Goal: Communication & Community: Answer question/provide support

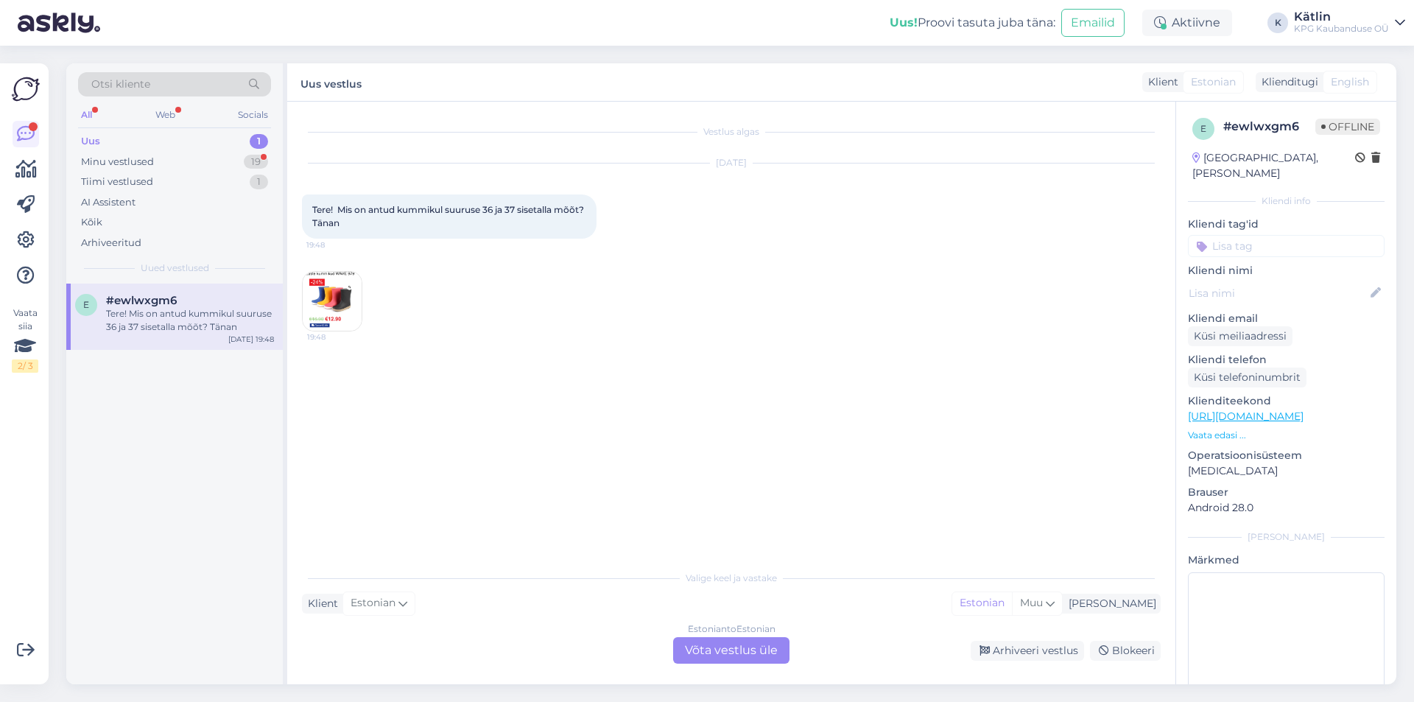
click at [343, 300] on img at bounding box center [332, 301] width 59 height 59
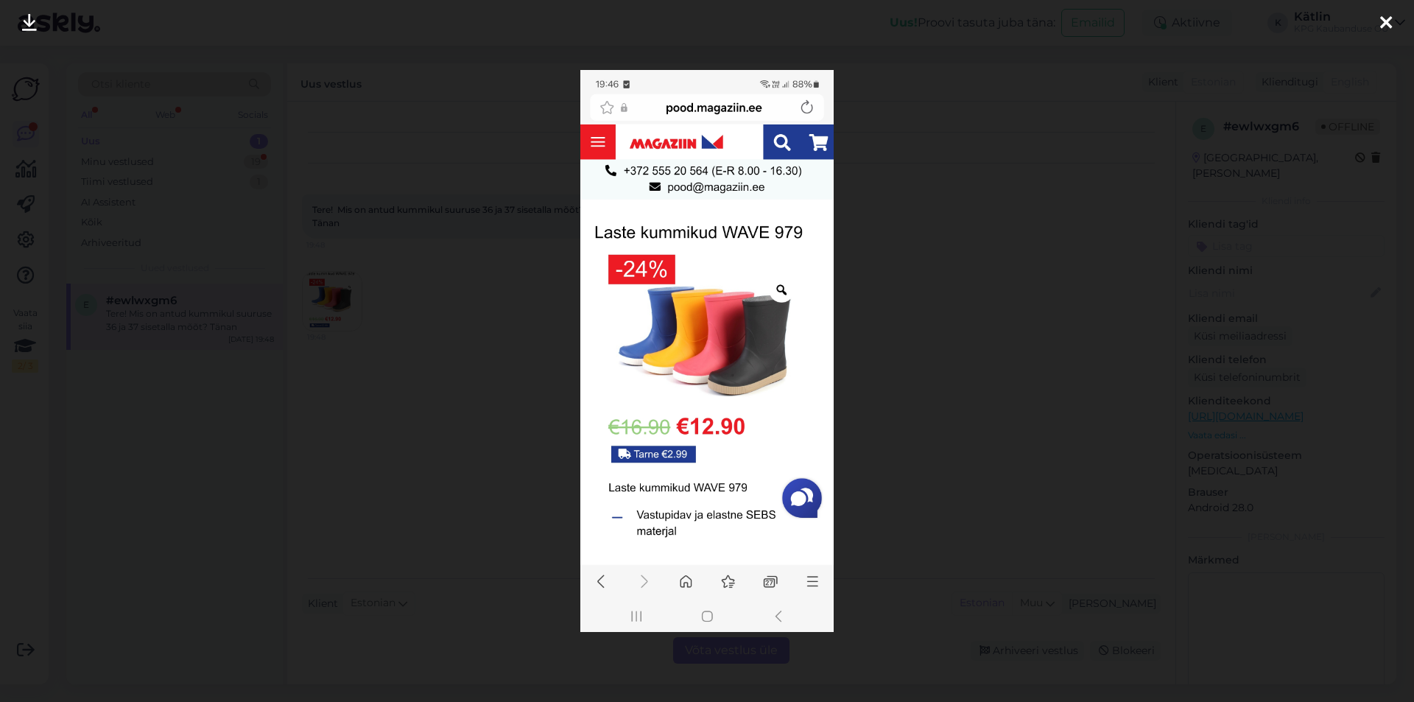
click at [972, 268] on div at bounding box center [707, 351] width 1414 height 702
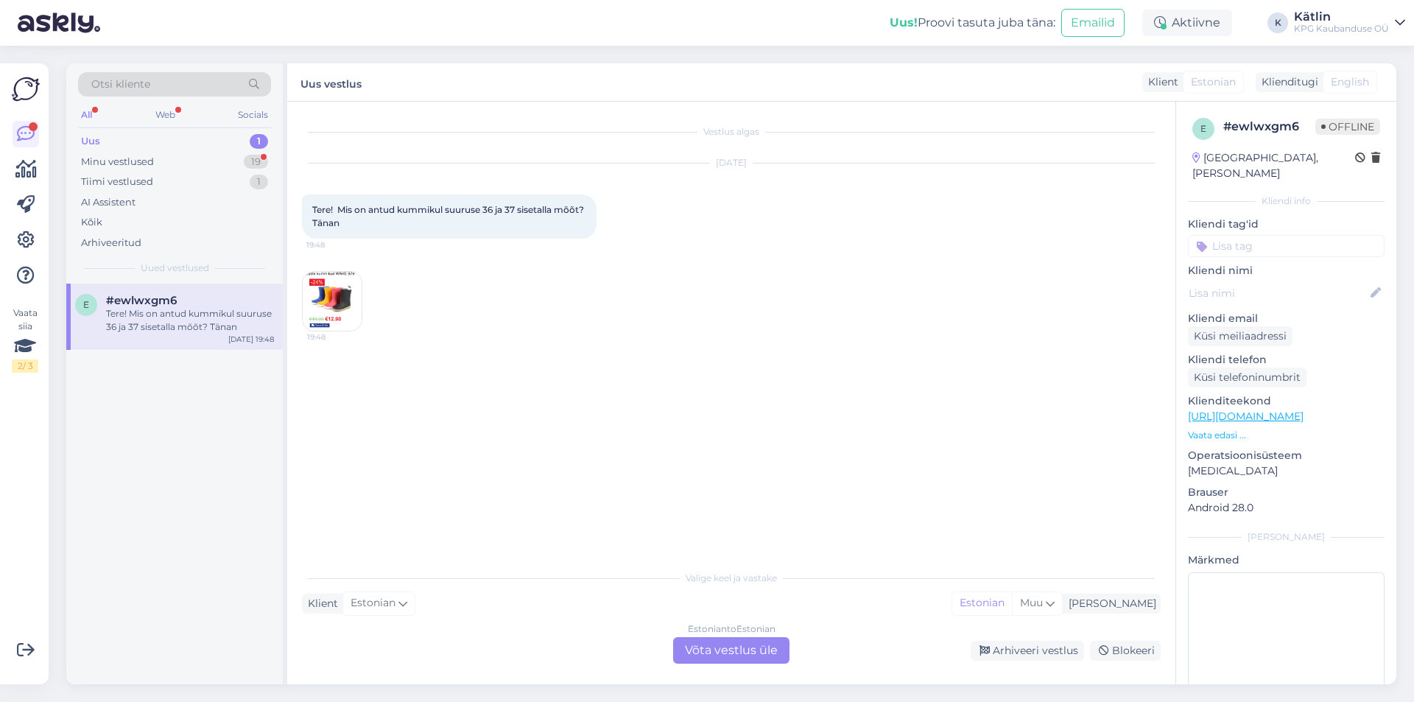
click at [340, 284] on img at bounding box center [332, 301] width 59 height 59
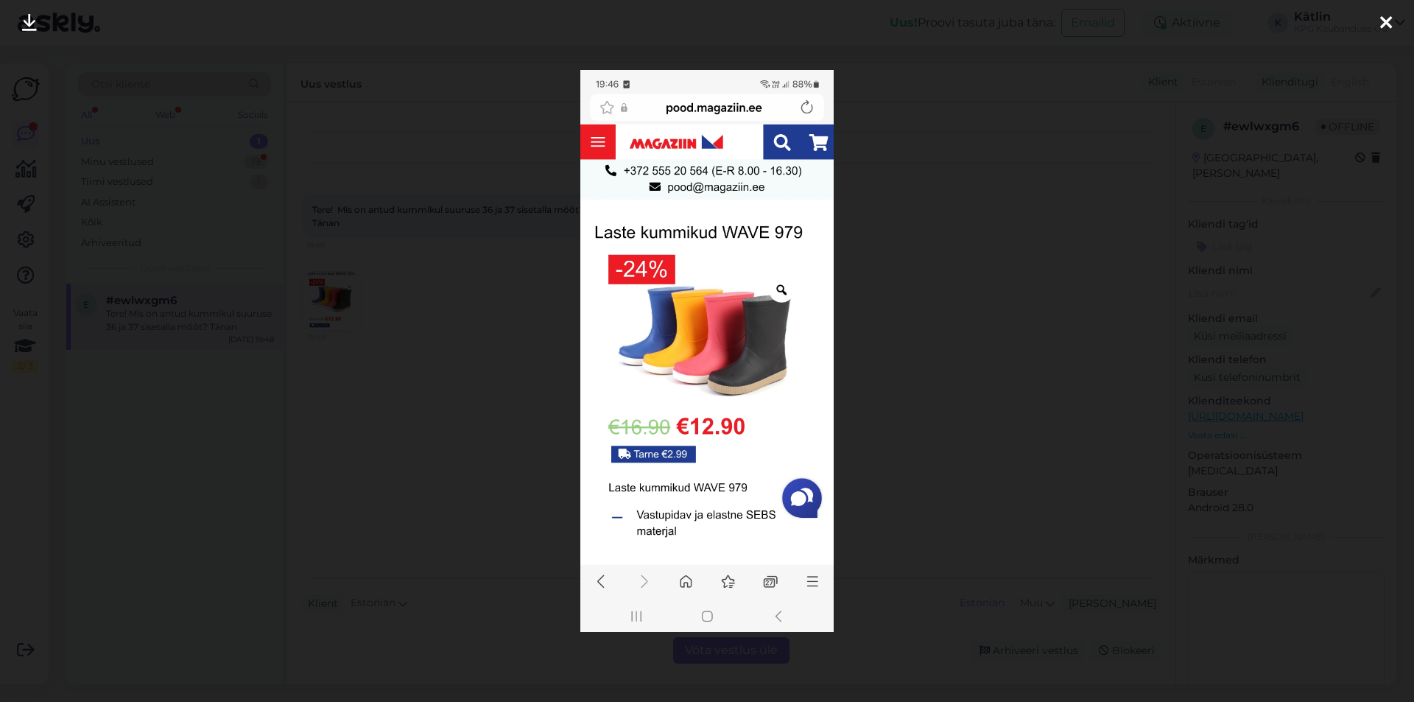
click at [527, 298] on div at bounding box center [707, 351] width 1414 height 702
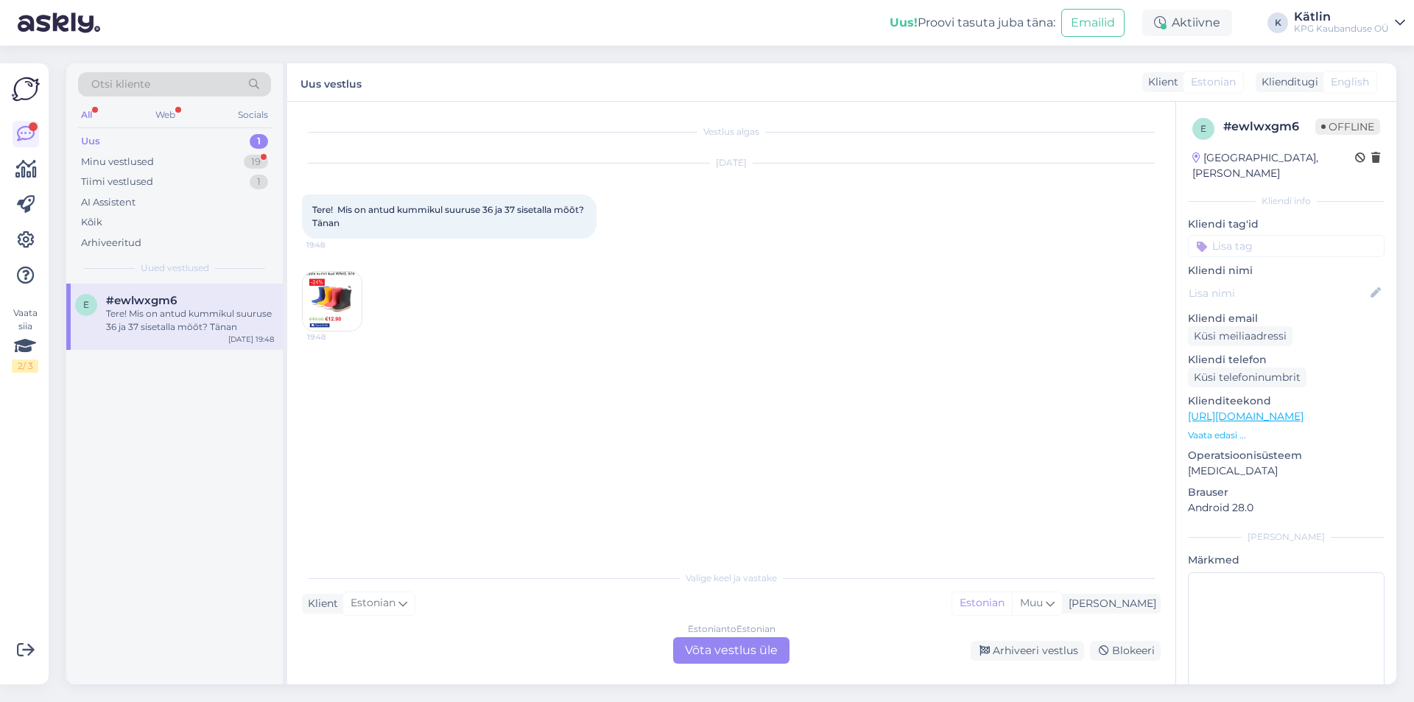
click at [747, 656] on div "Estonian to Estonian Võta vestlus üle" at bounding box center [731, 650] width 116 height 27
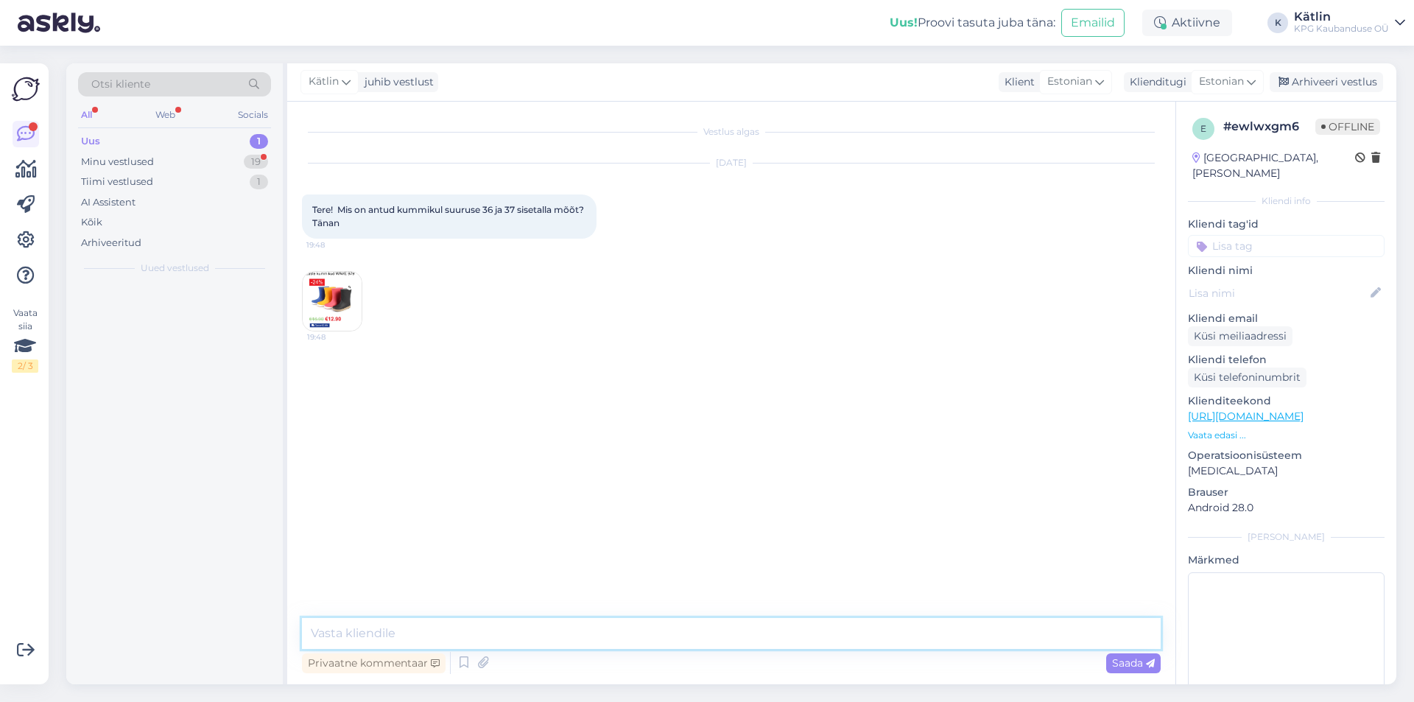
click at [728, 633] on textarea at bounding box center [731, 633] width 859 height 31
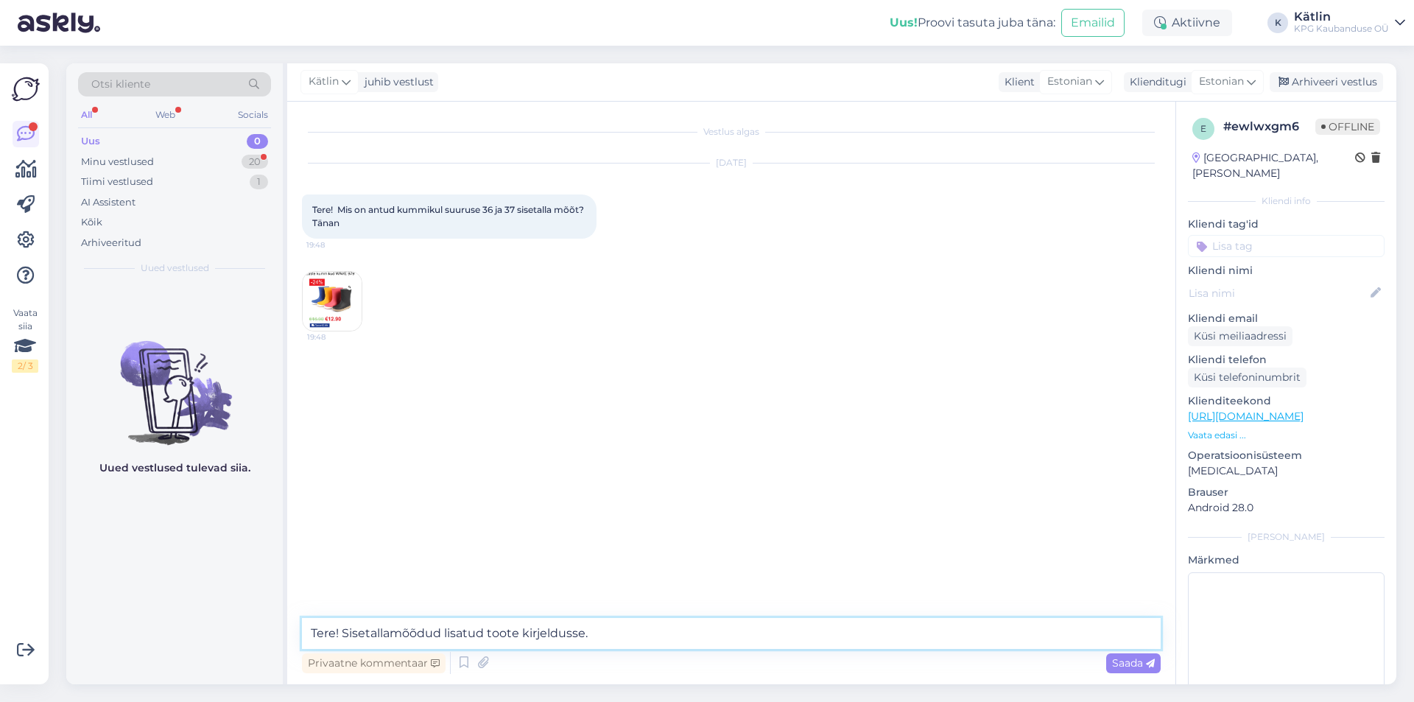
click at [389, 631] on textarea "Tere! Sisetallamõõdud lisatud toote kirjeldusse." at bounding box center [731, 633] width 859 height 31
type textarea "Tere! Sisetalla mõõdud lisatud toote kirjeldusse."
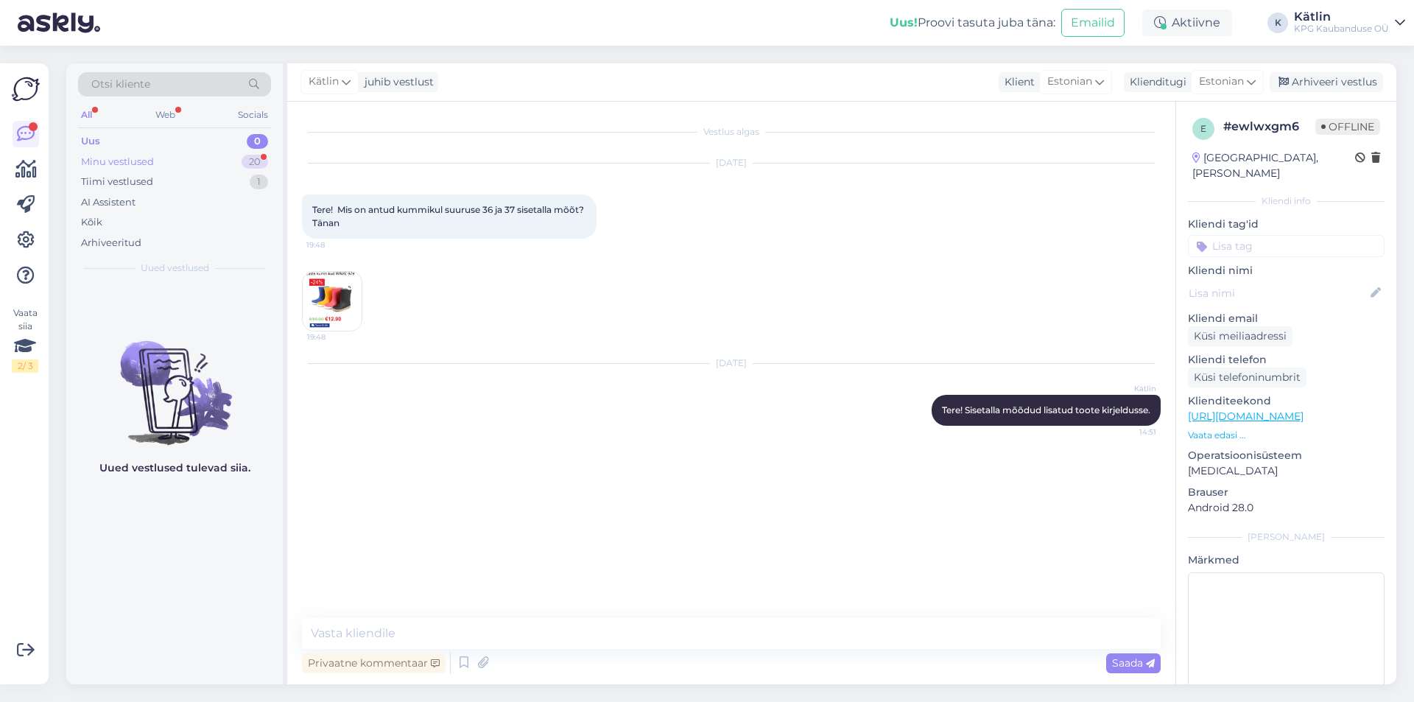
click at [126, 157] on div "Minu vestlused" at bounding box center [117, 162] width 73 height 15
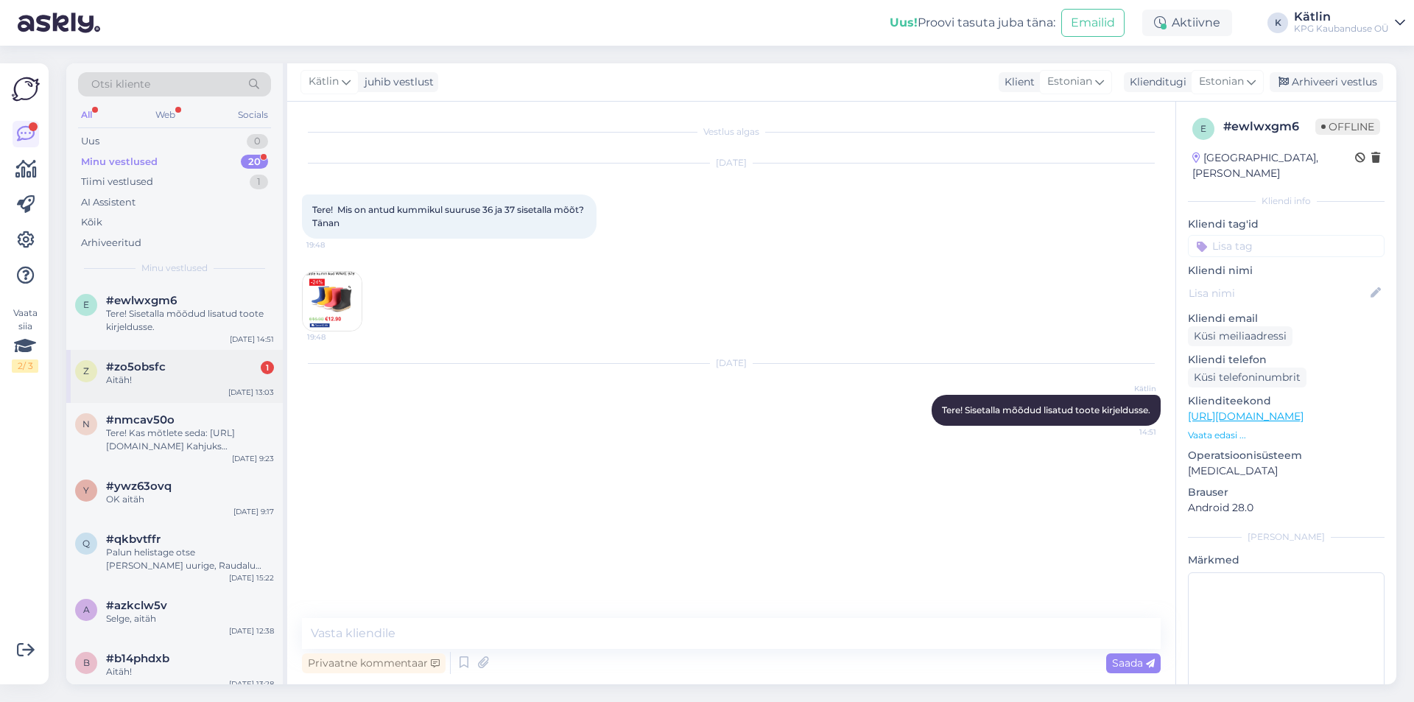
click at [175, 399] on div "z #zo5obsfc 1 Aitäh! [DATE] 13:03" at bounding box center [174, 376] width 217 height 53
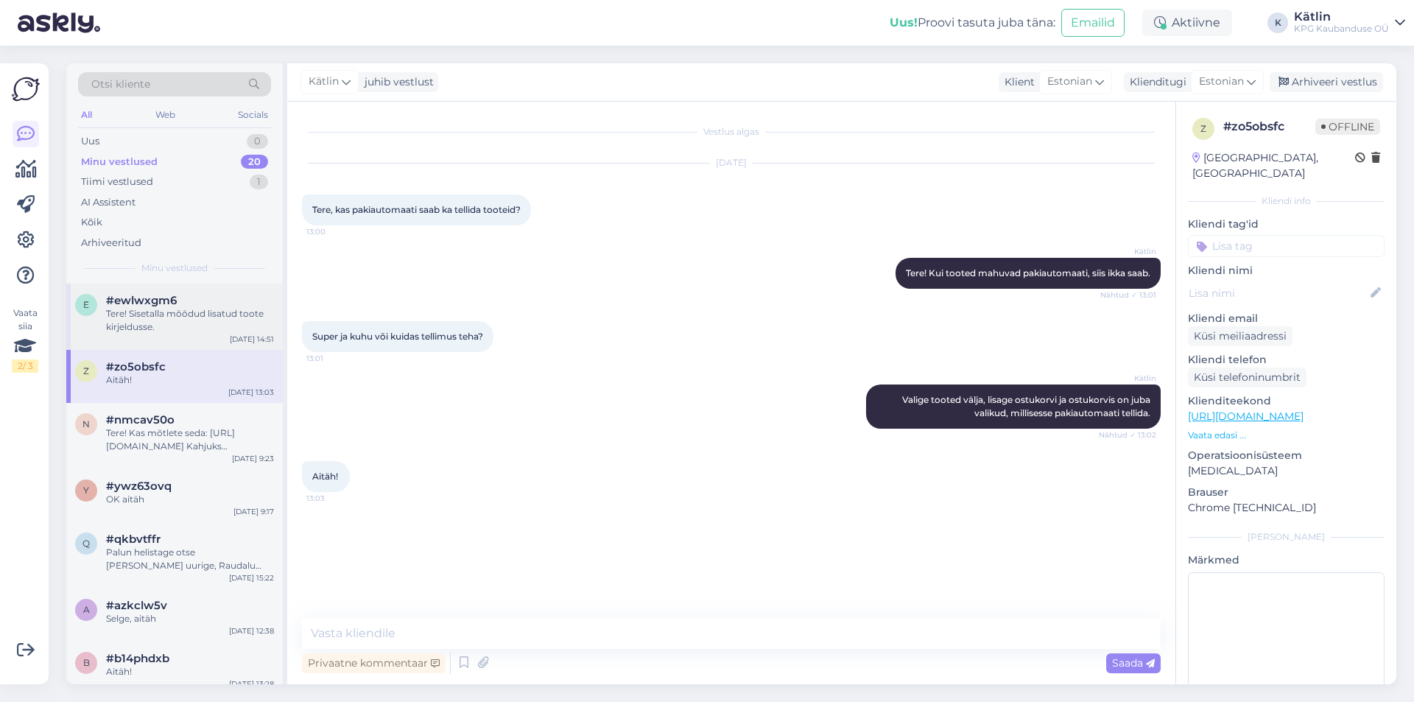
click at [145, 324] on div "Tere! Sisetalla mõõdud lisatud toote kirjeldusse." at bounding box center [190, 320] width 168 height 27
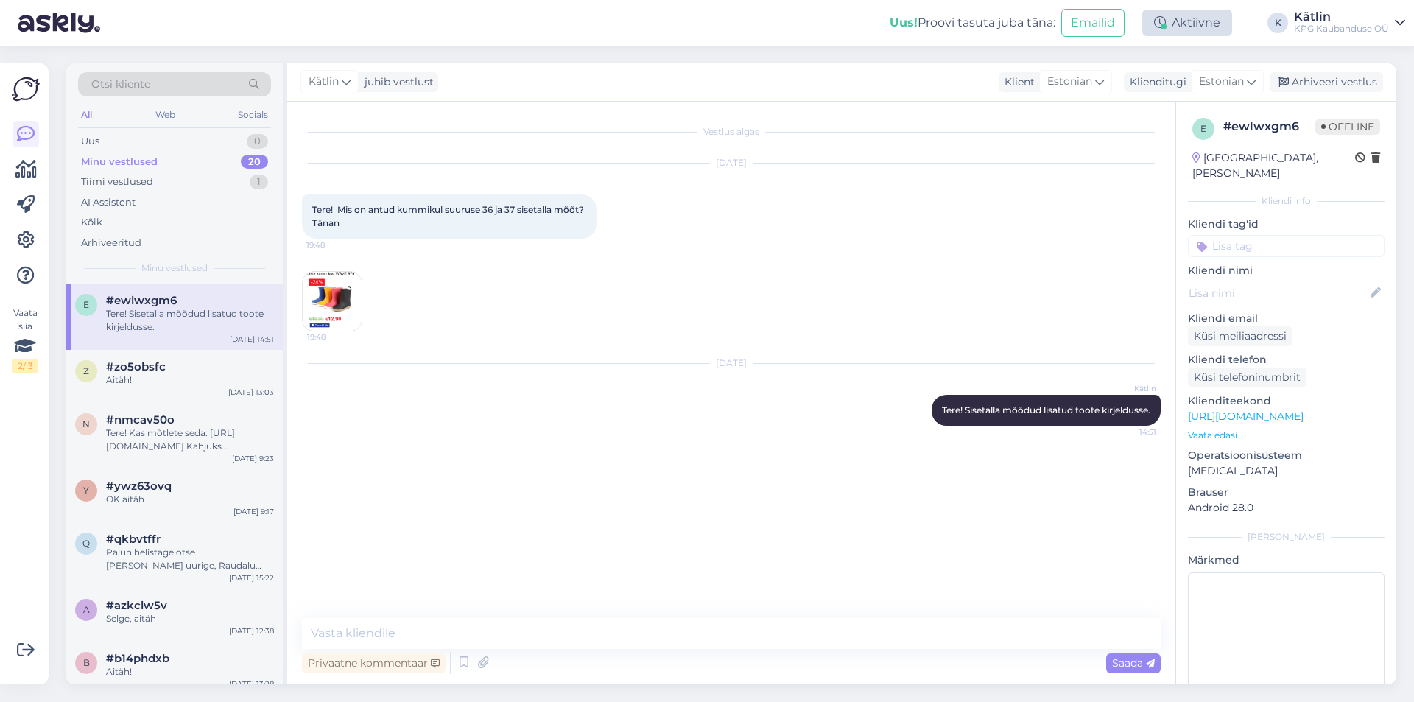
click at [1177, 33] on div "Aktiivne" at bounding box center [1188, 23] width 90 height 27
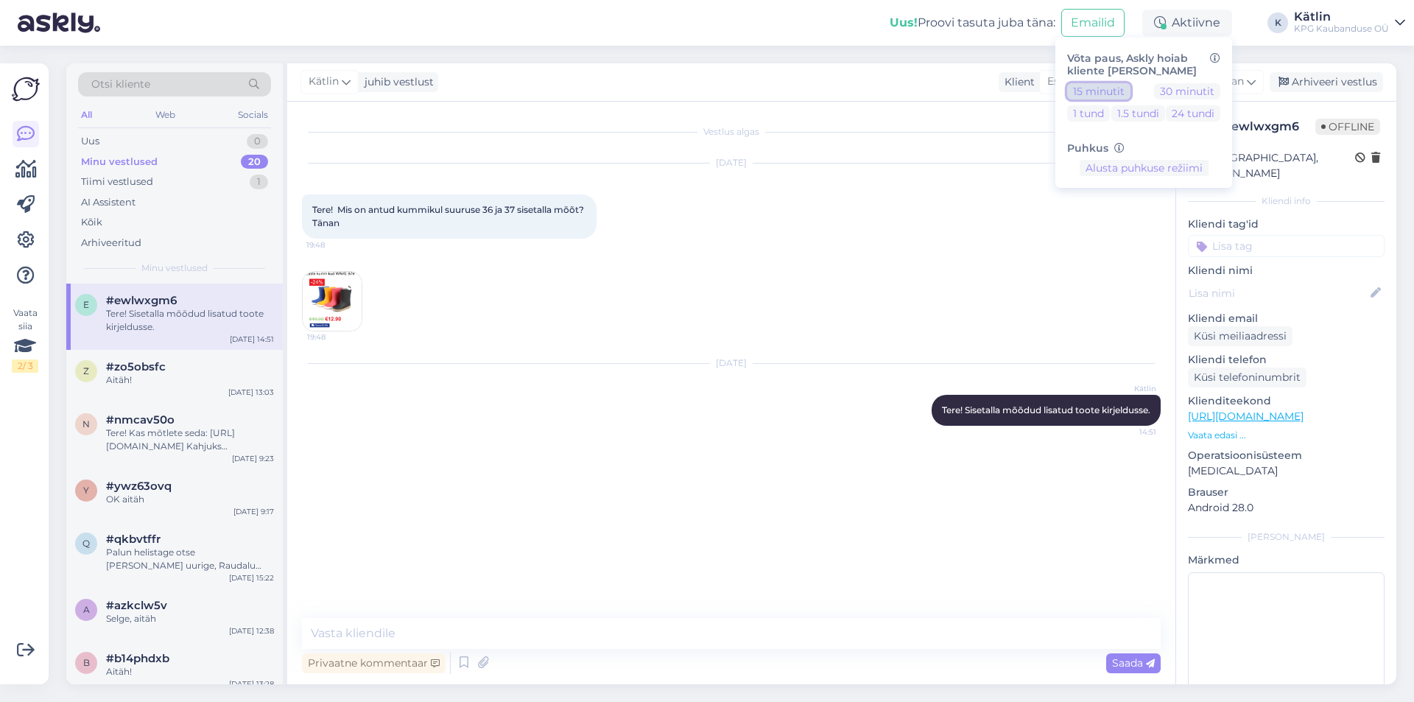
click at [1109, 91] on button "15 minutit" at bounding box center [1098, 91] width 63 height 16
